Goal: Transaction & Acquisition: Purchase product/service

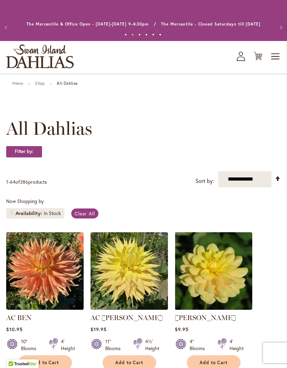
click at [59, 59] on img "store logo" at bounding box center [40, 56] width 68 height 24
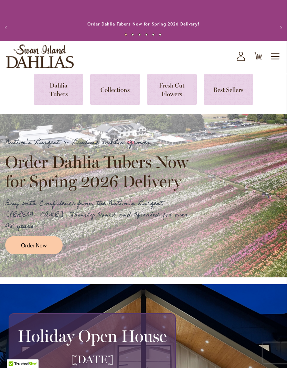
click at [13, 23] on button "Previous" at bounding box center [7, 28] width 14 height 14
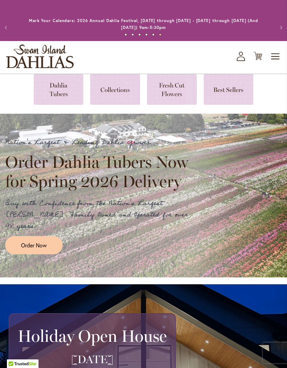
click at [7, 27] on button "Previous" at bounding box center [7, 28] width 14 height 14
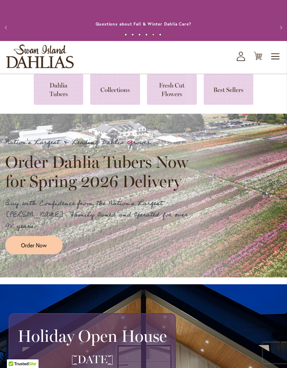
click at [67, 92] on link at bounding box center [59, 89] width 50 height 31
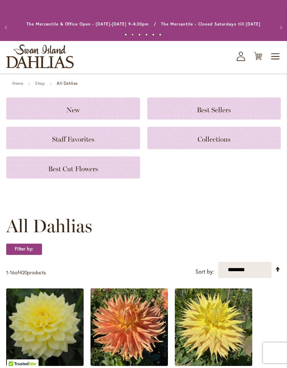
click at [20, 86] on link "Home" at bounding box center [17, 83] width 11 height 5
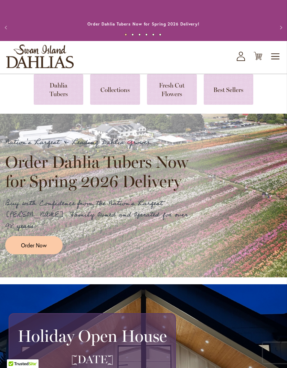
click at [278, 58] on span "Toggle Nav" at bounding box center [276, 57] width 10 height 14
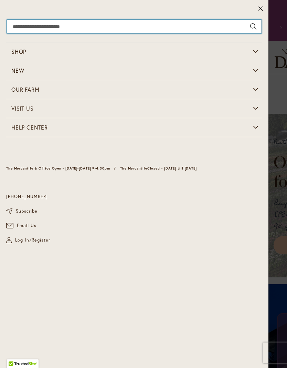
click at [118, 27] on input "Search" at bounding box center [134, 27] width 255 height 14
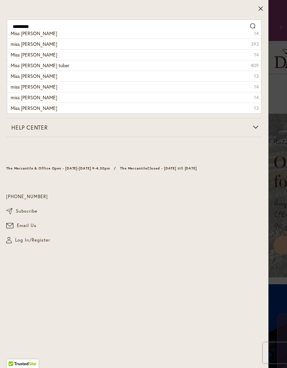
click at [50, 45] on li "miss delilah dahlia 392" at bounding box center [134, 44] width 254 height 11
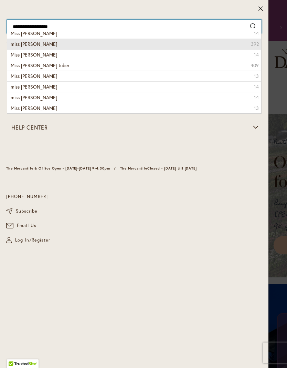
type input "**********"
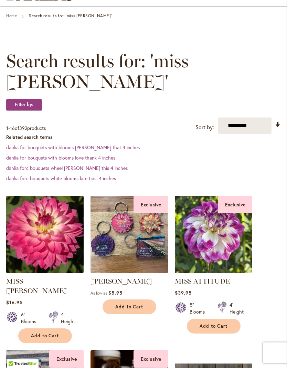
scroll to position [68, 0]
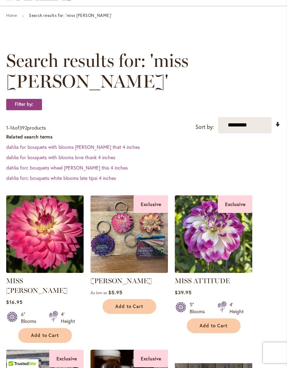
click at [59, 238] on img at bounding box center [45, 235] width 78 height 78
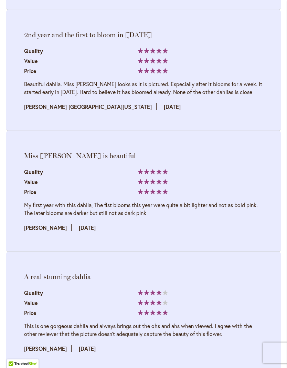
scroll to position [1146, 0]
